Goal: Transaction & Acquisition: Download file/media

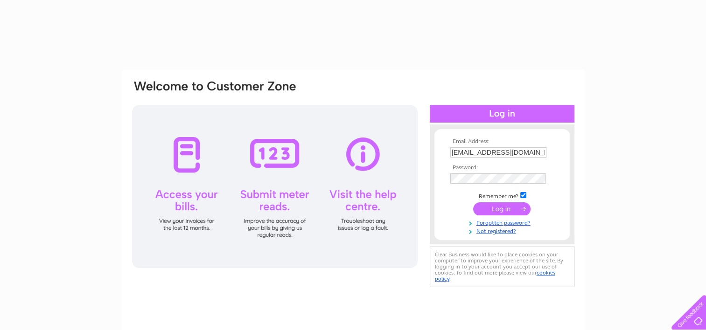
click at [486, 207] on input "submit" at bounding box center [501, 208] width 57 height 13
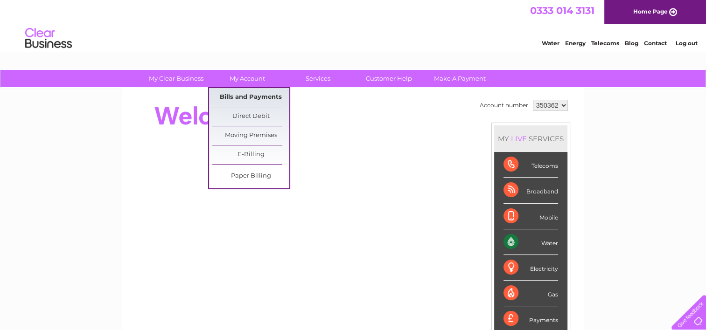
click at [244, 98] on link "Bills and Payments" at bounding box center [250, 97] width 77 height 19
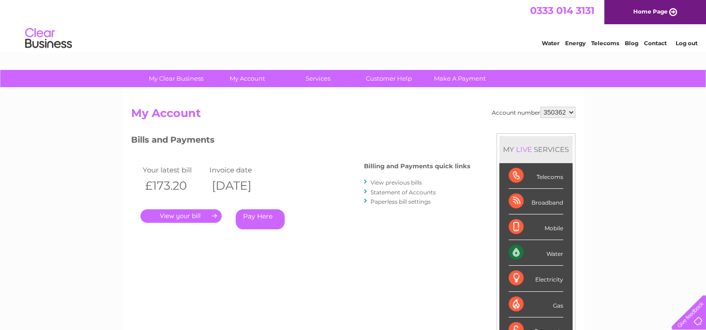
click at [246, 88] on div "Account number 350362 My Account MY LIVE SERVICES Telecoms Broadband Mobile Wat…" at bounding box center [353, 242] width 462 height 309
click at [375, 184] on link "View previous bills" at bounding box center [395, 182] width 51 height 7
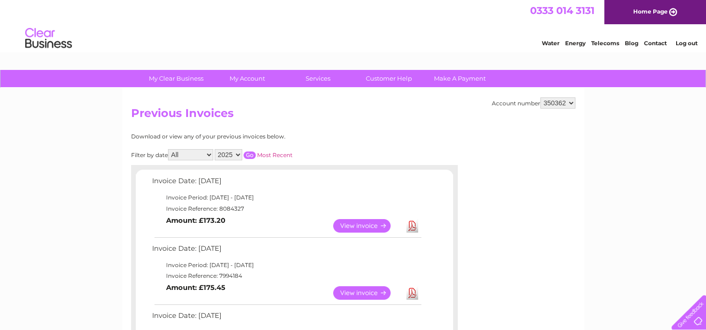
click at [351, 292] on link "View" at bounding box center [367, 293] width 69 height 14
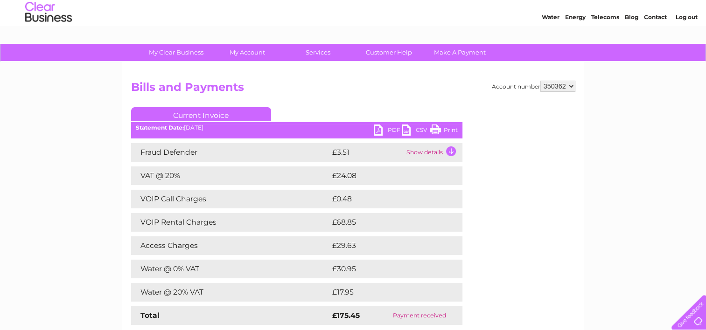
scroll to position [24, 0]
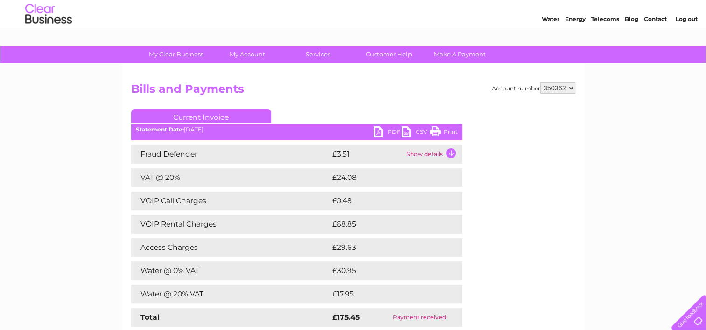
click at [402, 132] on link "CSV" at bounding box center [416, 133] width 28 height 14
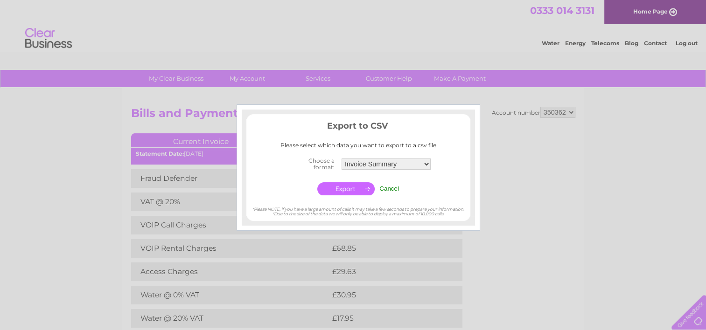
click at [516, 137] on div at bounding box center [353, 165] width 706 height 330
click at [388, 187] on input "Cancel" at bounding box center [389, 188] width 20 height 7
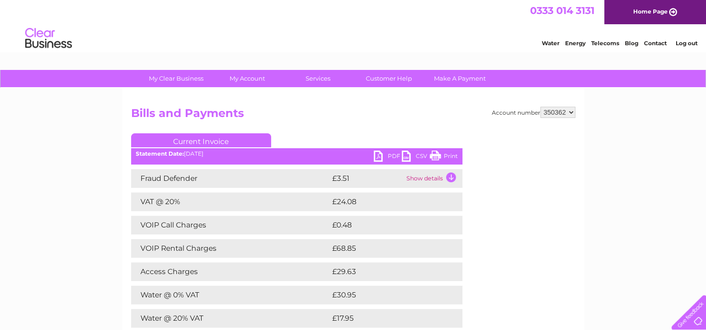
click at [384, 159] on link "PDF" at bounding box center [388, 158] width 28 height 14
